Goal: Transaction & Acquisition: Download file/media

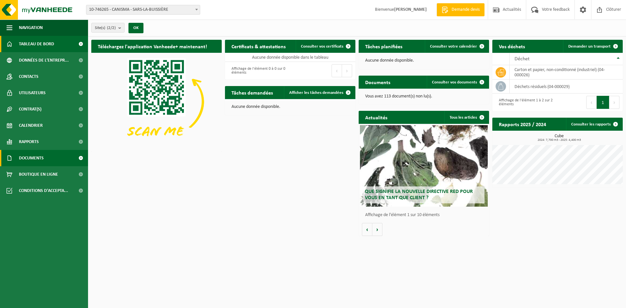
click at [35, 155] on span "Documents" at bounding box center [31, 158] width 25 height 16
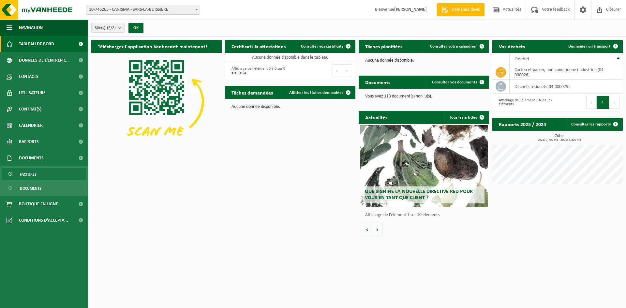
click at [39, 177] on link "Factures" at bounding box center [44, 174] width 85 height 12
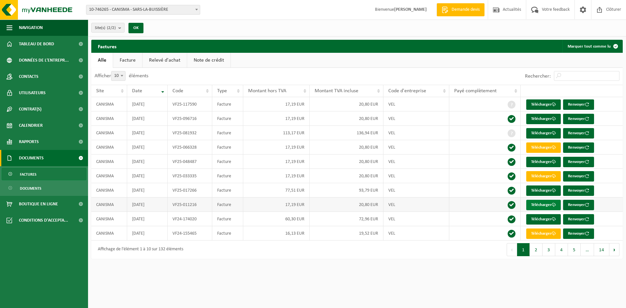
click at [539, 205] on link "Télécharger" at bounding box center [543, 205] width 35 height 10
click at [541, 192] on link "Télécharger" at bounding box center [543, 190] width 35 height 10
click at [543, 189] on link "Télécharger" at bounding box center [543, 190] width 35 height 10
click at [541, 175] on link "Télécharger" at bounding box center [543, 176] width 35 height 10
click at [542, 162] on link "Télécharger" at bounding box center [543, 162] width 35 height 10
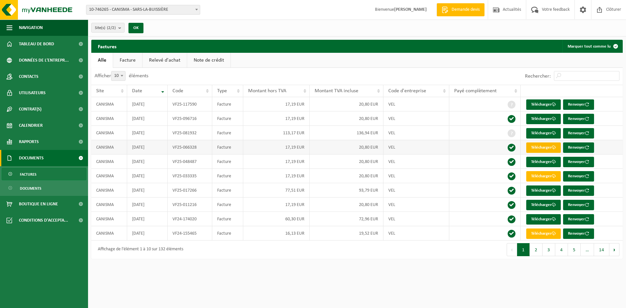
click at [540, 147] on link "Télécharger" at bounding box center [543, 147] width 35 height 10
click at [538, 118] on link "Télécharger" at bounding box center [543, 119] width 35 height 10
click at [542, 131] on link "Télécharger" at bounding box center [543, 133] width 35 height 10
click at [538, 104] on link "Télécharger" at bounding box center [543, 104] width 35 height 10
